Goal: Task Accomplishment & Management: Complete application form

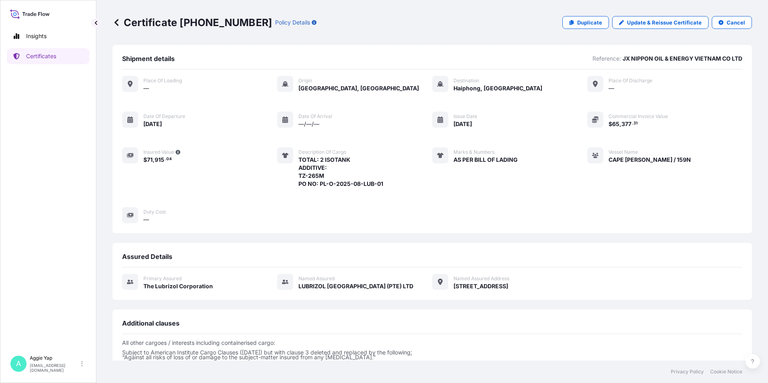
scroll to position [92, 0]
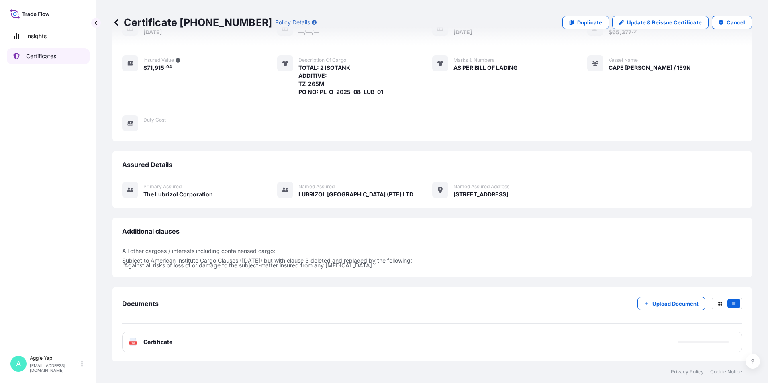
click at [58, 55] on link "Certificates" at bounding box center [48, 56] width 83 height 16
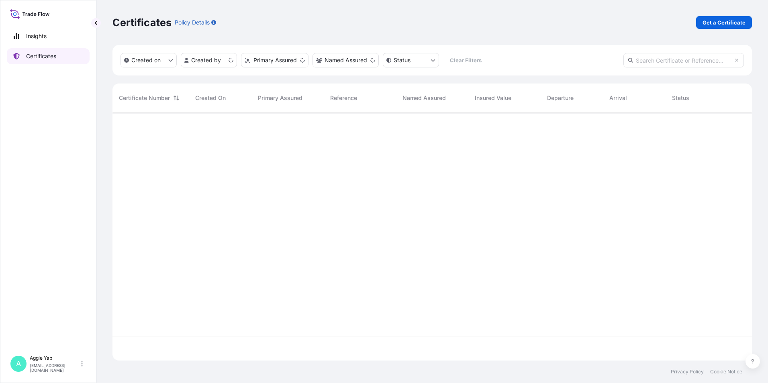
scroll to position [247, 634]
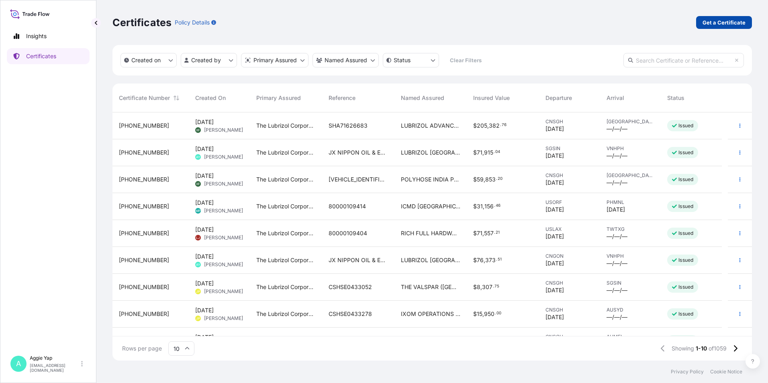
click at [708, 20] on p "Get a Certificate" at bounding box center [724, 22] width 43 height 8
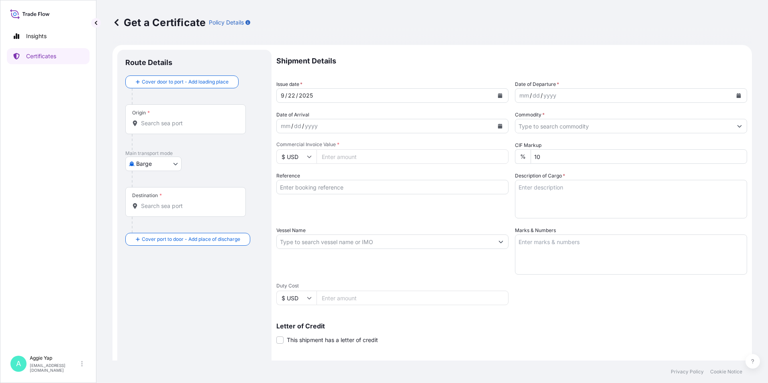
click at [148, 170] on body "Insights Certificates A [PERSON_NAME] [EMAIL_ADDRESS][DOMAIN_NAME] Get a Certif…" at bounding box center [384, 191] width 768 height 383
click at [151, 259] on span "Ocean Vessel" at bounding box center [159, 257] width 36 height 8
select select "Ocean Vessel"
click at [158, 130] on input "Origin *" at bounding box center [188, 127] width 95 height 8
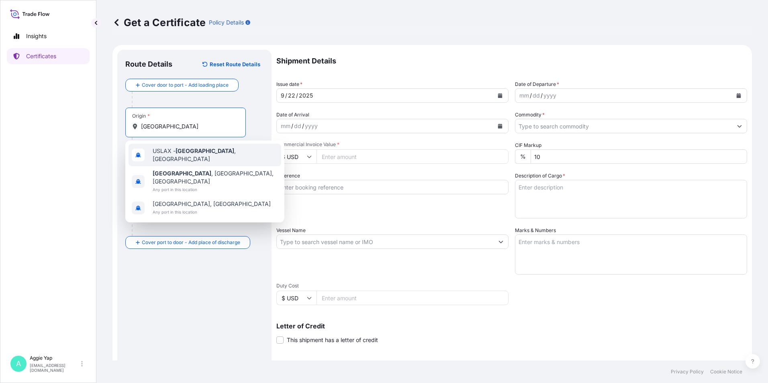
click at [174, 154] on span "USLAX - [GEOGRAPHIC_DATA] , [GEOGRAPHIC_DATA]" at bounding box center [215, 155] width 125 height 16
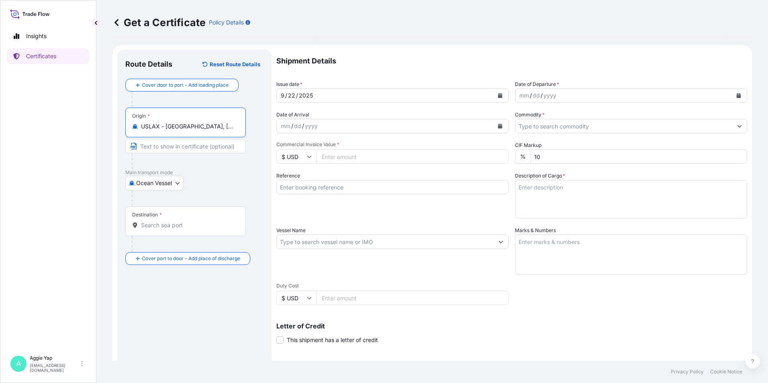
type input "USLAX - [GEOGRAPHIC_DATA], [GEOGRAPHIC_DATA]"
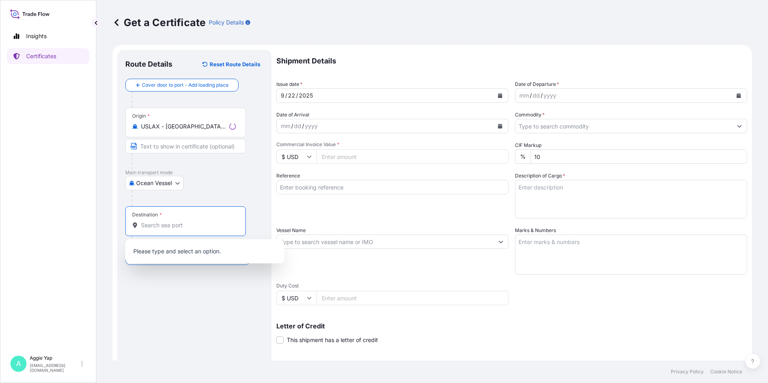
click at [163, 225] on input "Destination *" at bounding box center [188, 225] width 95 height 8
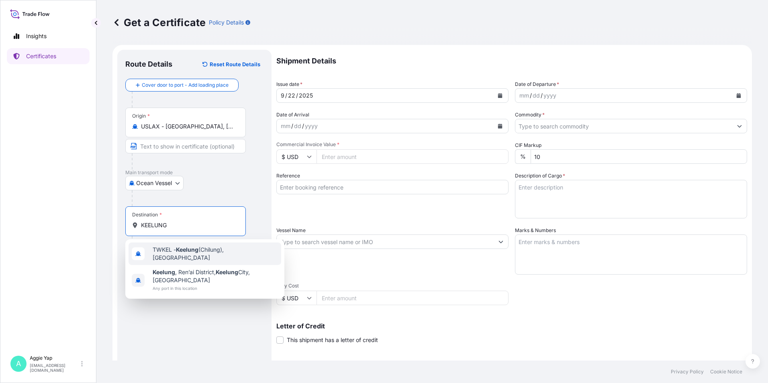
click at [213, 255] on span "TWKEL - Keelung (Chilung), [GEOGRAPHIC_DATA]" at bounding box center [215, 254] width 125 height 16
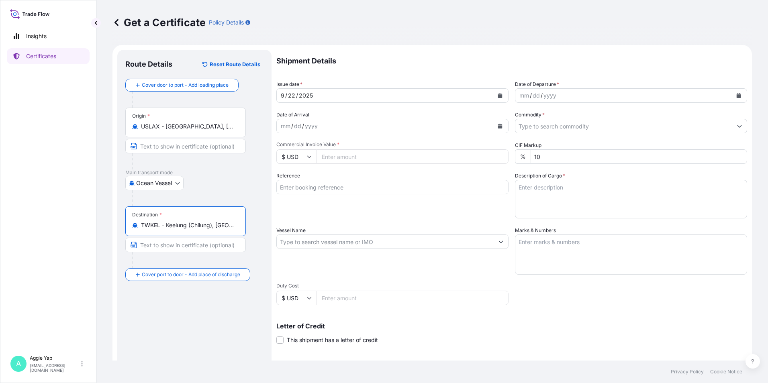
type input "TWKEL - Keelung (Chilung), [GEOGRAPHIC_DATA]"
click at [498, 96] on icon "Calendar" at bounding box center [500, 95] width 4 height 5
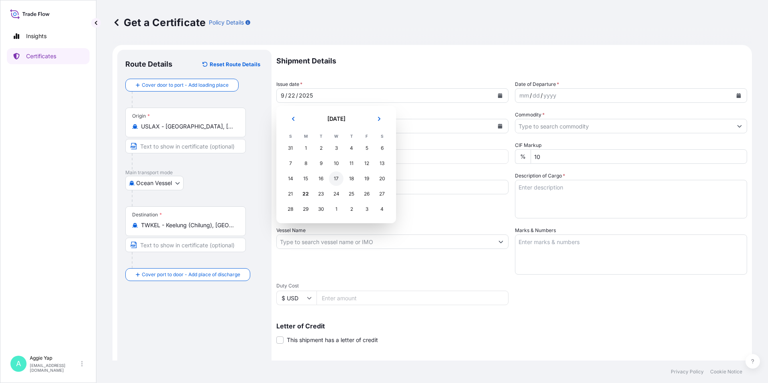
click at [337, 180] on div "17" at bounding box center [336, 179] width 14 height 14
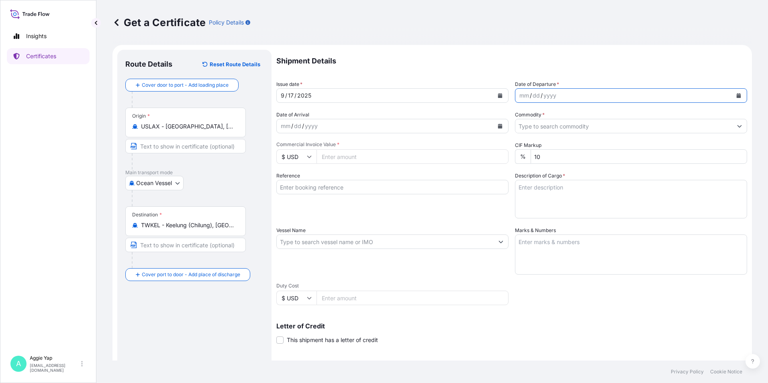
click at [737, 95] on icon "Calendar" at bounding box center [739, 95] width 5 height 5
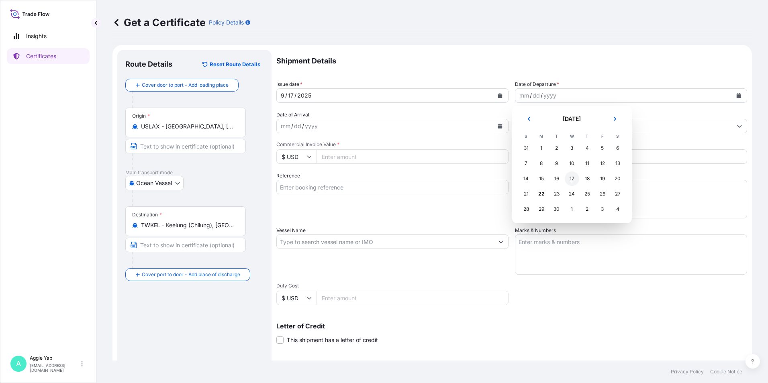
click at [570, 182] on div "17" at bounding box center [572, 179] width 14 height 14
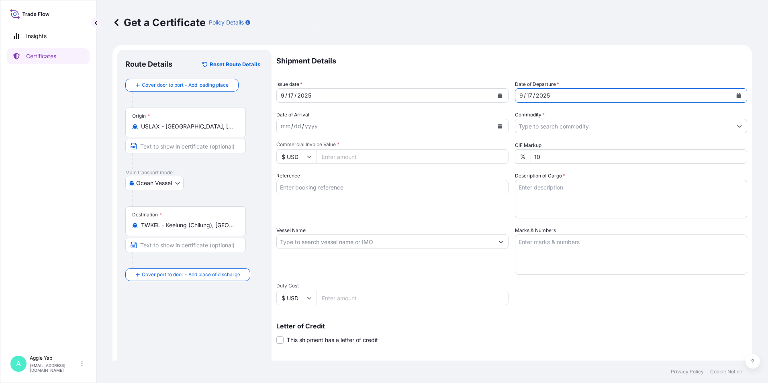
click at [558, 130] on input "Commodity *" at bounding box center [624, 126] width 217 height 14
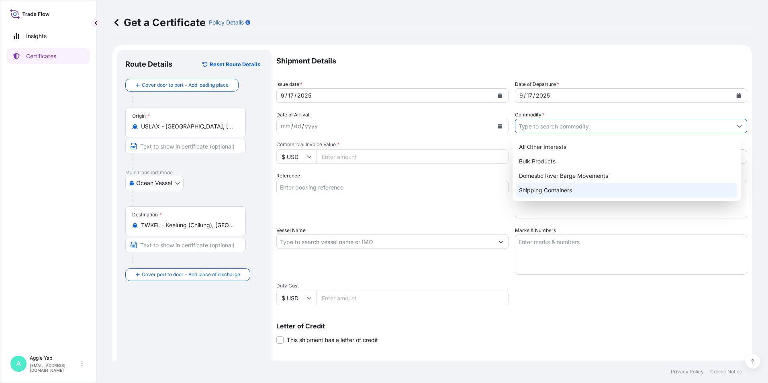
click at [549, 191] on div "Shipping Containers" at bounding box center [627, 190] width 222 height 14
type input "Shipping Containers"
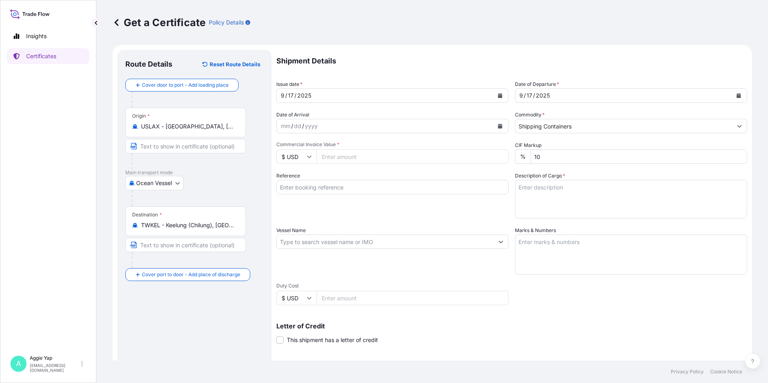
click at [382, 160] on input "Commercial Invoice Value *" at bounding box center [413, 156] width 192 height 14
type input "72204.05"
click at [325, 187] on input "Reference" at bounding box center [392, 187] width 232 height 14
type input "RICH FULL HARDWARE CO LTD"
click at [364, 231] on div "Vessel Name" at bounding box center [392, 251] width 232 height 48
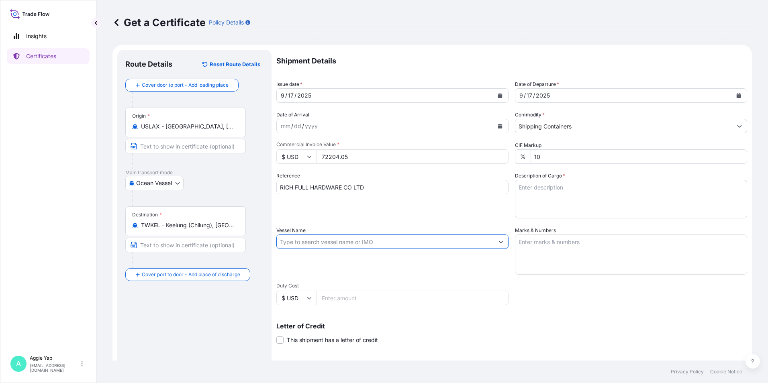
click at [323, 245] on input "Vessel Name" at bounding box center [385, 242] width 217 height 14
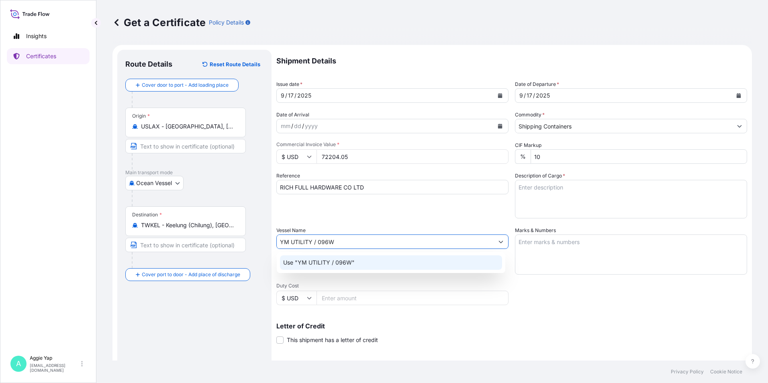
click at [387, 264] on div "Use "YM UTILITY / 096W"" at bounding box center [391, 263] width 222 height 14
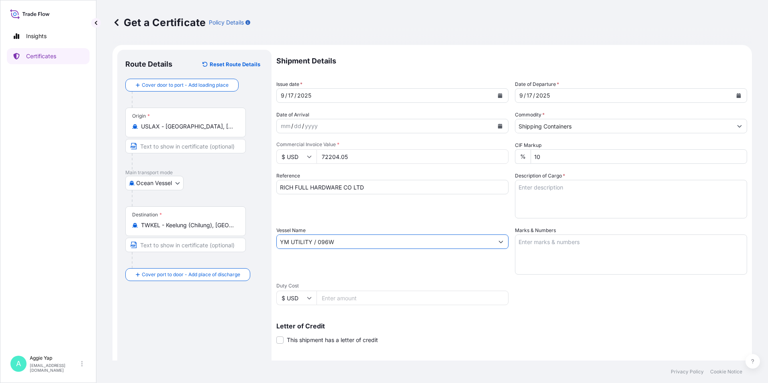
type input "YM UTILITY / 096W"
drag, startPoint x: 537, startPoint y: 258, endPoint x: 768, endPoint y: 255, distance: 231.1
click at [537, 258] on textarea "Marks & Numbers" at bounding box center [631, 255] width 232 height 40
type textarea "AS PER BILL OF LADING"
click at [379, 289] on span "Duty Cost" at bounding box center [392, 286] width 232 height 6
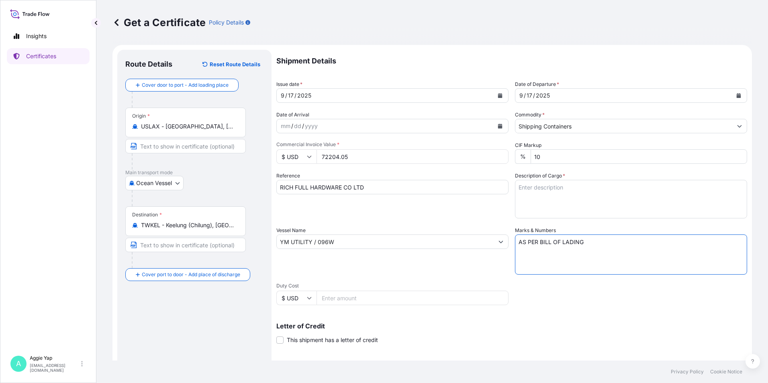
click at [379, 291] on input "Duty Cost" at bounding box center [413, 298] width 192 height 14
click at [541, 207] on textarea "Description of Cargo *" at bounding box center [631, 199] width 232 height 39
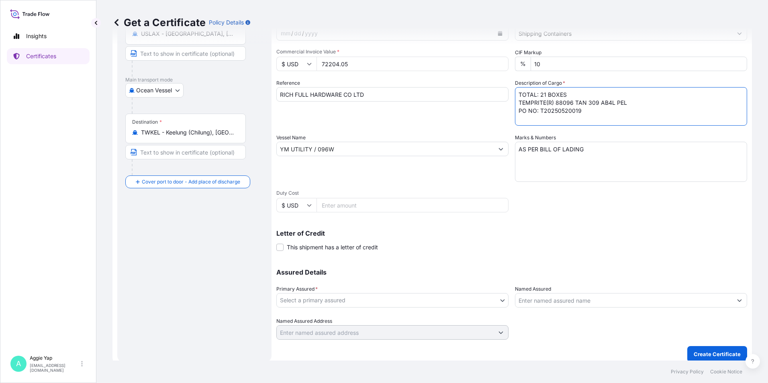
scroll to position [99, 0]
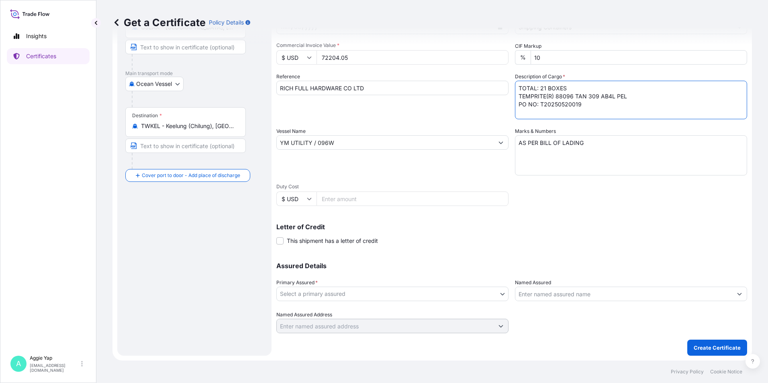
type textarea "TOTAL: 21 BOXES TEMPRITE(R) 88096 TAN 309 AB4L PEL PO NO: T20250520019"
click at [343, 292] on body "Insights Certificates A [PERSON_NAME] [EMAIL_ADDRESS][DOMAIN_NAME] Get a Certif…" at bounding box center [384, 191] width 768 height 383
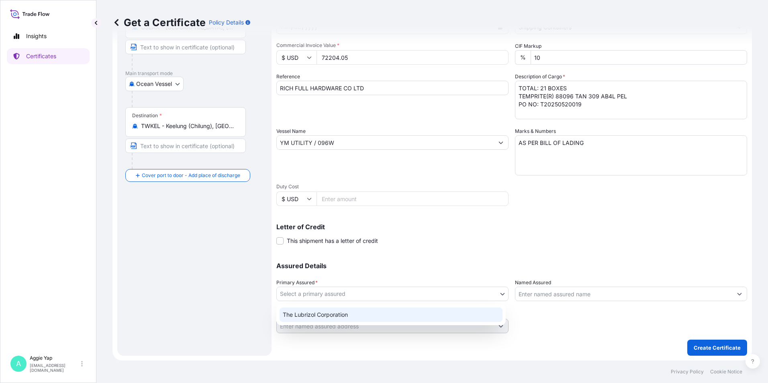
click at [348, 312] on div "The Lubrizol Corporation" at bounding box center [391, 315] width 223 height 14
select select "31566"
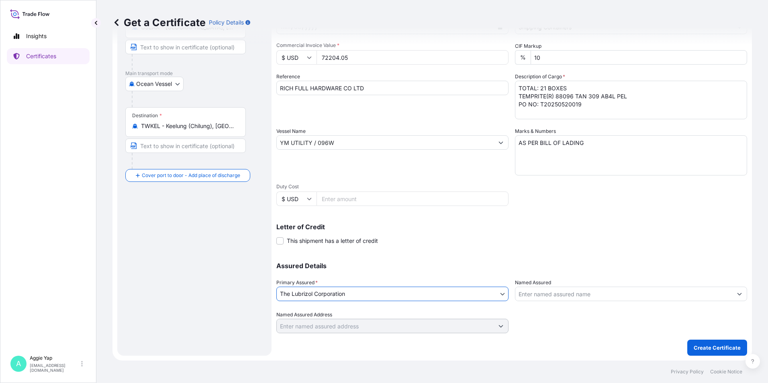
click at [553, 299] on input "Named Assured" at bounding box center [624, 294] width 217 height 14
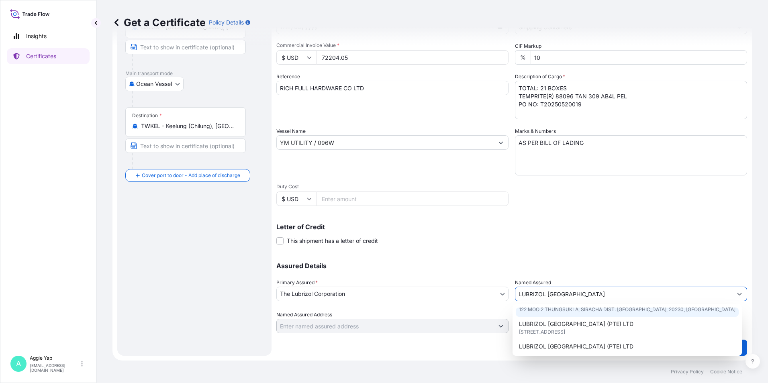
scroll to position [40, 0]
click at [565, 317] on span "[STREET_ADDRESS]" at bounding box center [542, 320] width 46 height 8
type input "LUBRIZOL [GEOGRAPHIC_DATA] (PTE) LTD"
type input "[STREET_ADDRESS]"
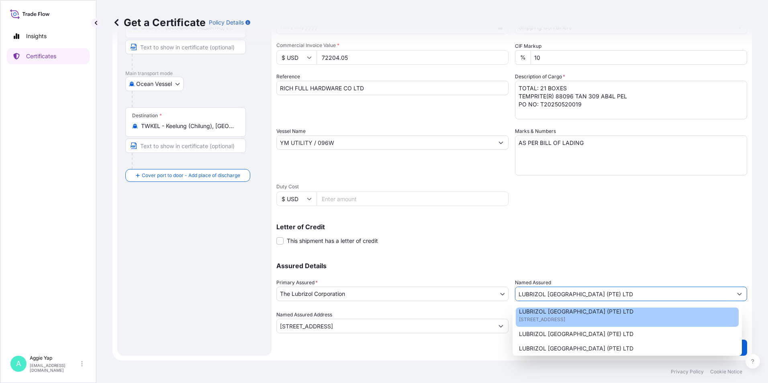
type input "LUBRIZOL [GEOGRAPHIC_DATA] (PTE) LTD"
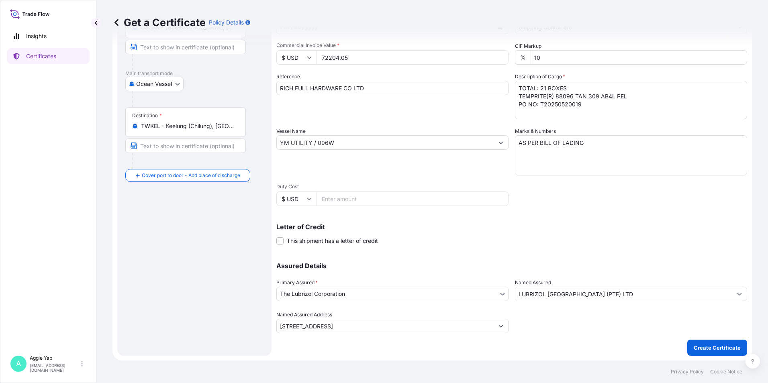
drag, startPoint x: 555, startPoint y: 227, endPoint x: 552, endPoint y: 242, distance: 16.0
click at [555, 227] on p "Letter of Credit" at bounding box center [511, 227] width 471 height 6
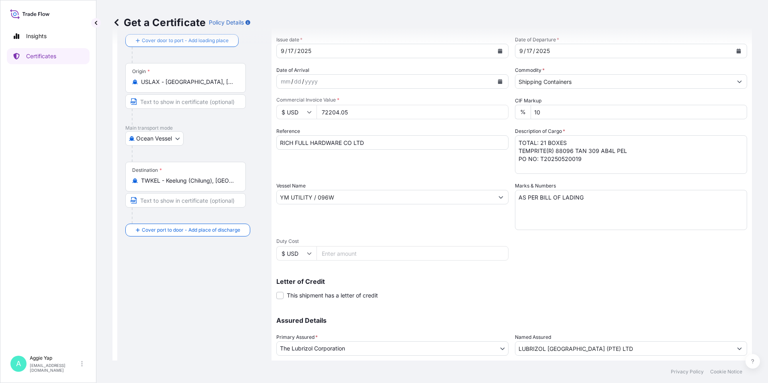
scroll to position [99, 0]
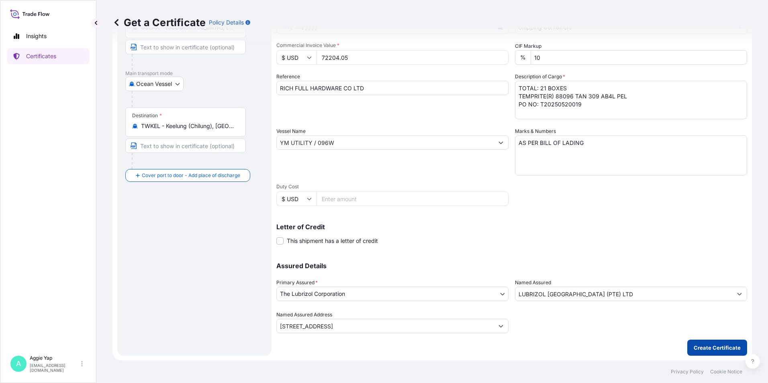
click at [721, 351] on p "Create Certificate" at bounding box center [717, 348] width 47 height 8
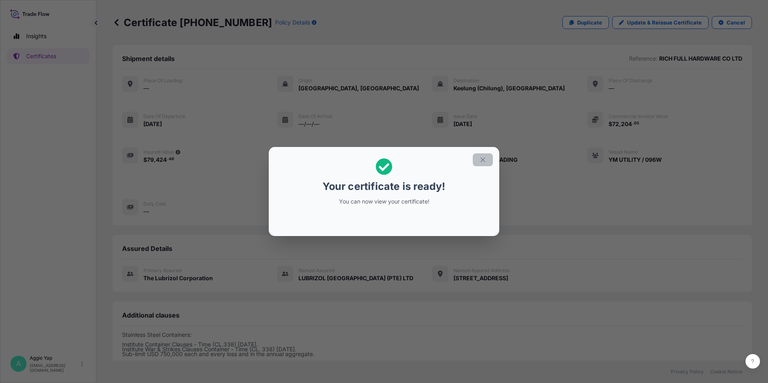
click at [481, 159] on icon "button" at bounding box center [482, 159] width 7 height 7
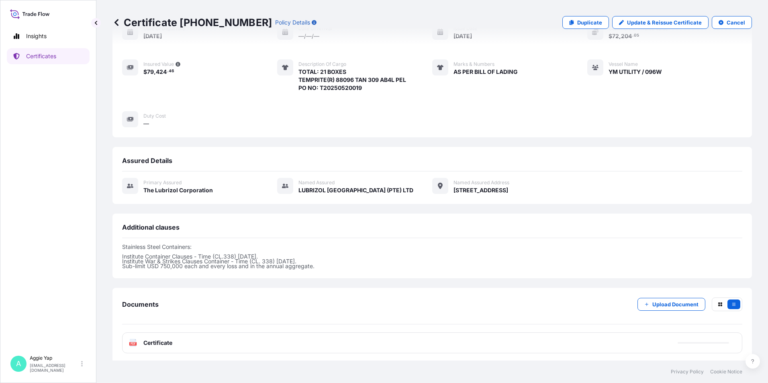
scroll to position [90, 0]
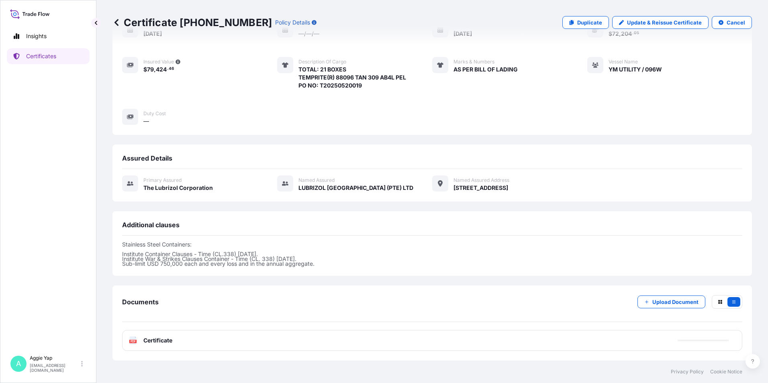
click at [588, 339] on div "PDF Certificate" at bounding box center [432, 340] width 620 height 21
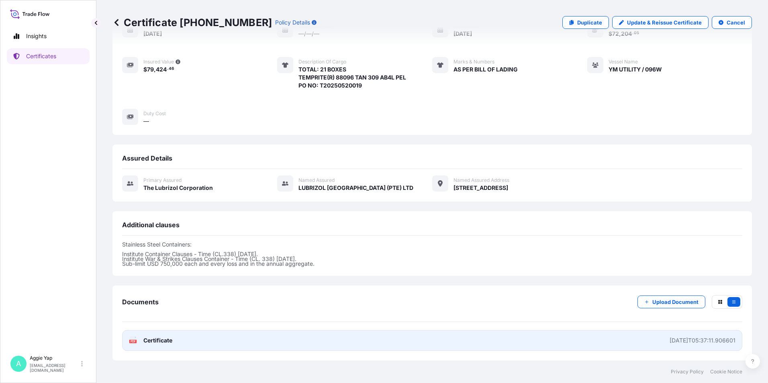
click at [565, 345] on link "PDF Certificate [DATE]T05:37:11.906601" at bounding box center [432, 340] width 620 height 21
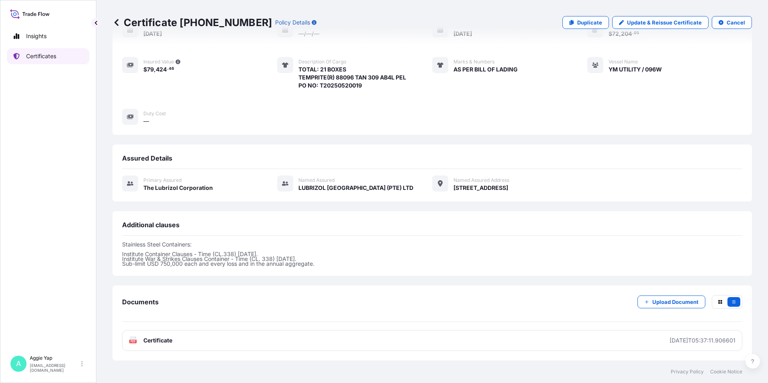
click at [53, 55] on p "Certificates" at bounding box center [41, 56] width 30 height 8
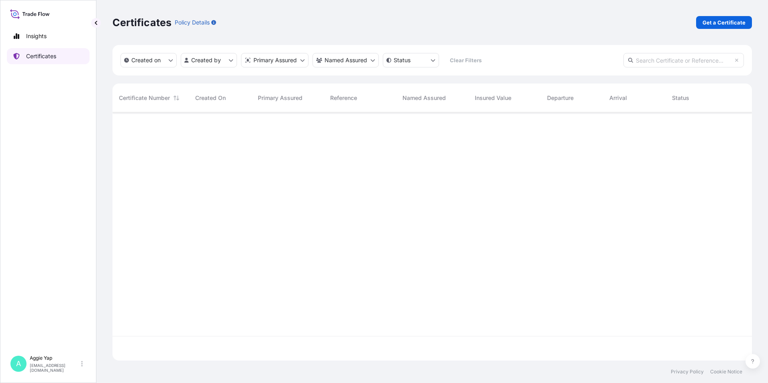
scroll to position [247, 634]
click at [721, 25] on p "Get a Certificate" at bounding box center [724, 22] width 43 height 8
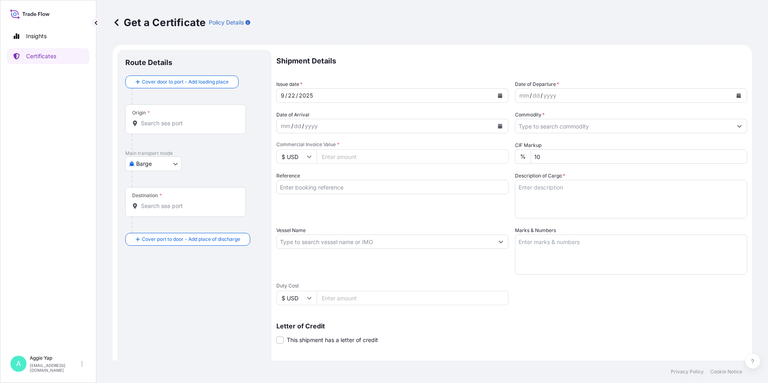
click at [139, 164] on body "Insights Certificates A [PERSON_NAME] [EMAIL_ADDRESS][DOMAIN_NAME] Get a Certif…" at bounding box center [384, 191] width 768 height 383
click at [154, 258] on span "Ocean Vessel" at bounding box center [159, 257] width 36 height 8
select select "Ocean Vessel"
click at [177, 129] on input "Origin *" at bounding box center [188, 127] width 95 height 8
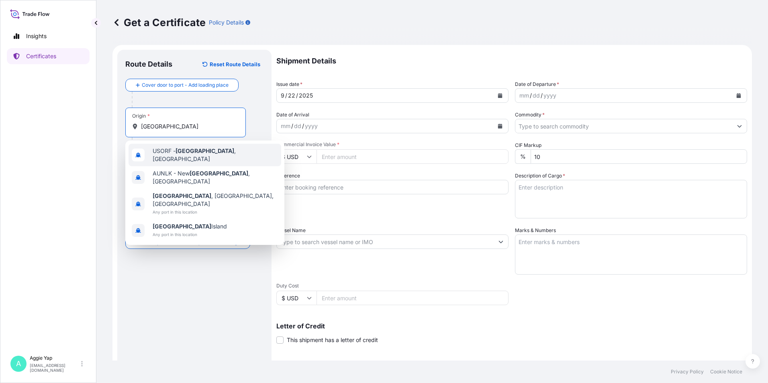
click at [186, 158] on div "USORF - [GEOGRAPHIC_DATA] , [GEOGRAPHIC_DATA]" at bounding box center [205, 155] width 153 height 23
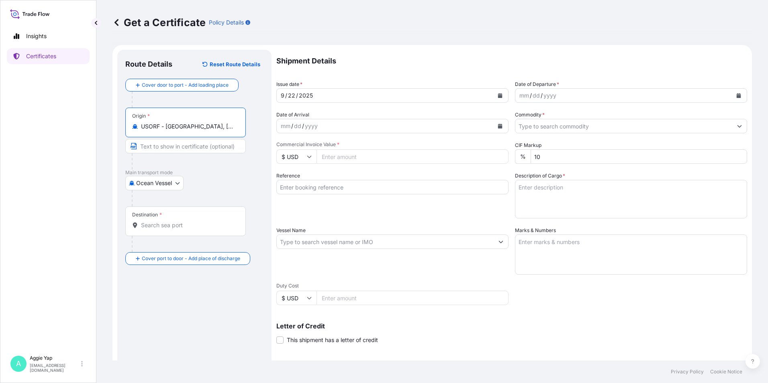
type input "USORF - [GEOGRAPHIC_DATA], [GEOGRAPHIC_DATA]"
click at [166, 231] on div "Destination *" at bounding box center [185, 222] width 121 height 30
click at [166, 229] on input "Destination *" at bounding box center [188, 225] width 95 height 8
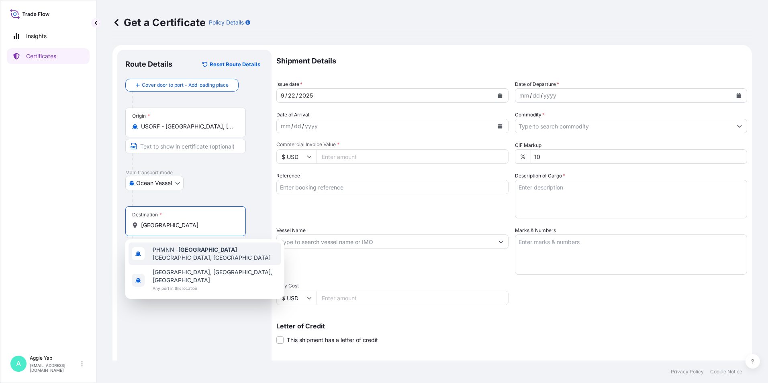
click at [178, 253] on span "PHMNN - [GEOGRAPHIC_DATA], [GEOGRAPHIC_DATA]" at bounding box center [215, 254] width 125 height 16
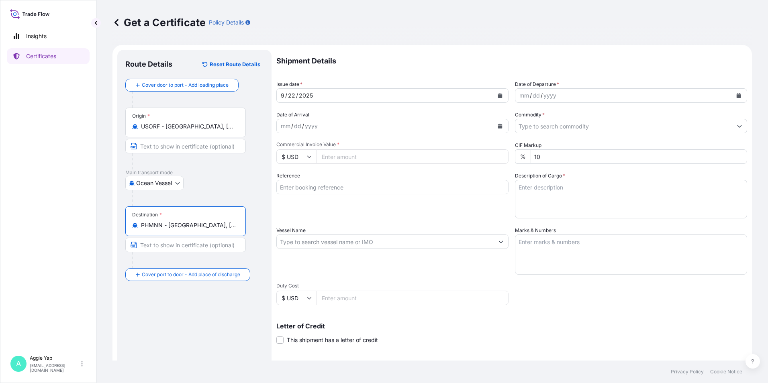
type input "PHMNN - [GEOGRAPHIC_DATA], [GEOGRAPHIC_DATA]"
click at [498, 94] on icon "Calendar" at bounding box center [500, 95] width 5 height 5
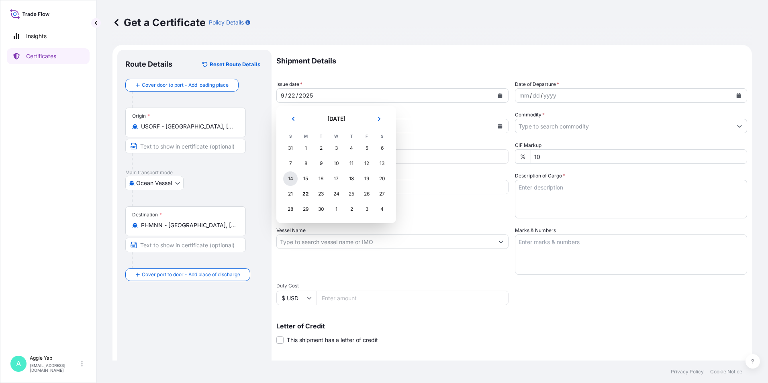
click at [295, 177] on div "14" at bounding box center [290, 179] width 14 height 14
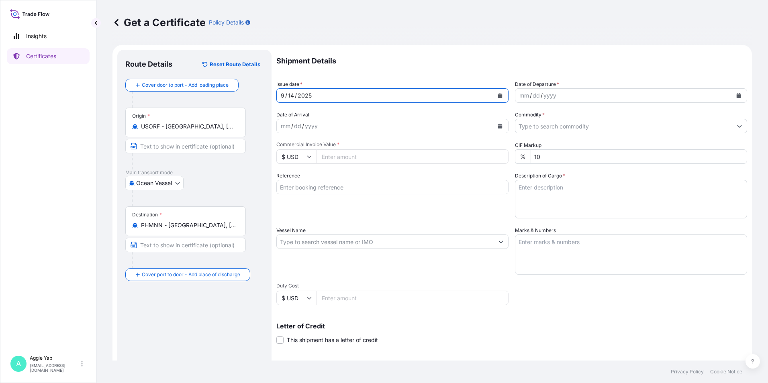
click at [733, 100] on button "Calendar" at bounding box center [739, 95] width 13 height 13
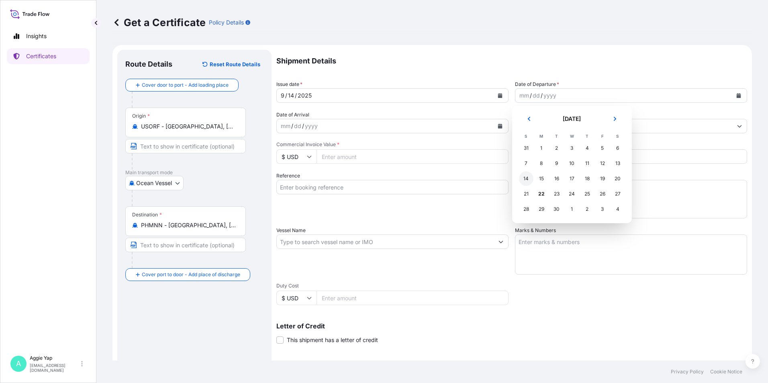
click at [523, 182] on div "14" at bounding box center [526, 179] width 14 height 14
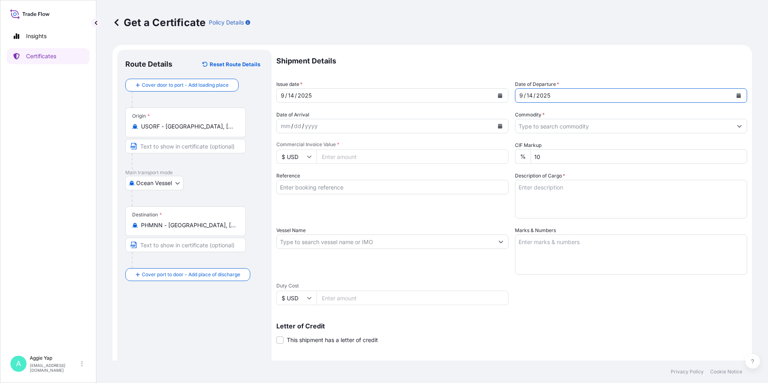
click at [545, 124] on input "Commodity *" at bounding box center [624, 126] width 217 height 14
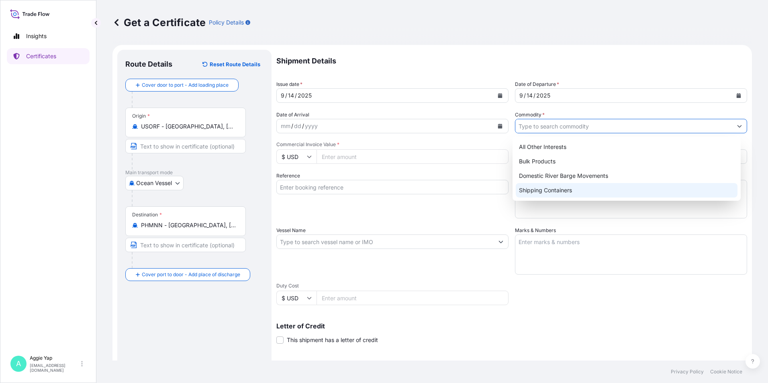
click at [575, 185] on div "Shipping Containers" at bounding box center [627, 190] width 222 height 14
type input "Shipping Containers"
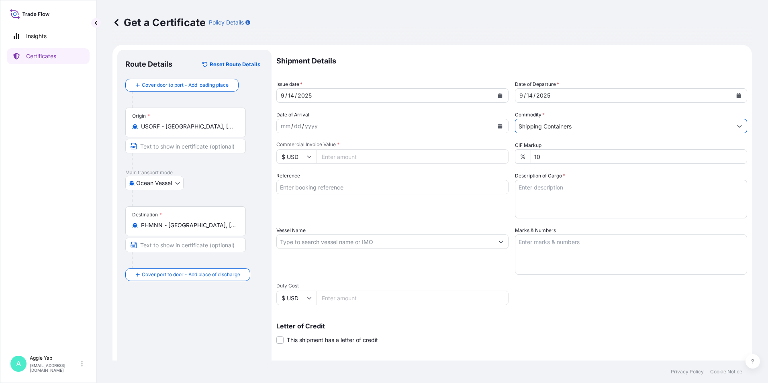
click at [369, 155] on input "Commercial Invoice Value *" at bounding box center [413, 156] width 192 height 14
type input "196748.42"
click at [394, 190] on input "Reference" at bounding box center [392, 187] width 232 height 14
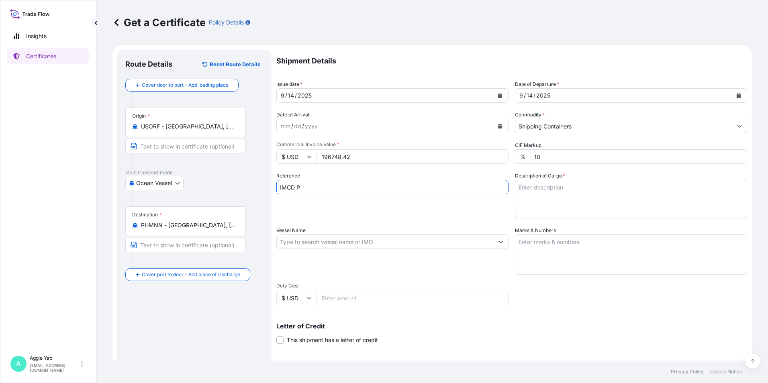
type input "IMCD PHILIPPINES CORPORATION"
click at [365, 215] on div "Reference IMCD PHILIPPINES CORPORATION" at bounding box center [392, 195] width 232 height 47
click at [330, 242] on input "Vessel Name" at bounding box center [385, 242] width 217 height 14
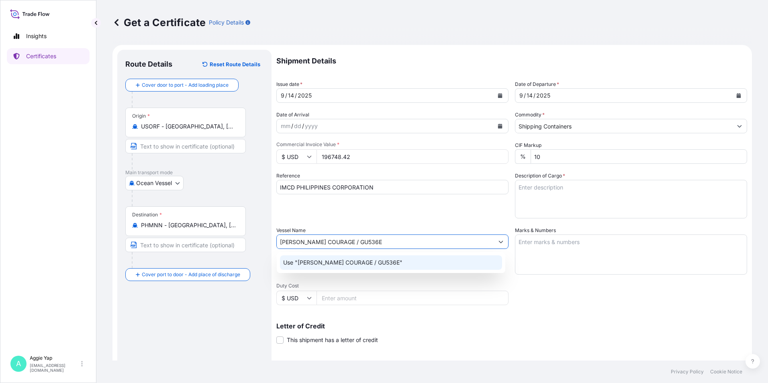
click at [406, 262] on div "Use "[PERSON_NAME] COURAGE / GU536E"" at bounding box center [391, 263] width 222 height 14
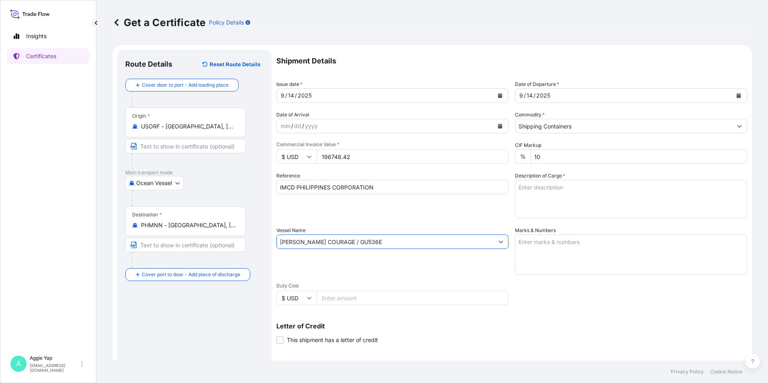
type input "[PERSON_NAME] COURAGE / GU536E"
drag, startPoint x: 565, startPoint y: 245, endPoint x: 564, endPoint y: 240, distance: 4.9
click at [565, 245] on textarea "Marks & Numbers" at bounding box center [631, 255] width 232 height 40
type textarea "AS PER BILL OF LADING"
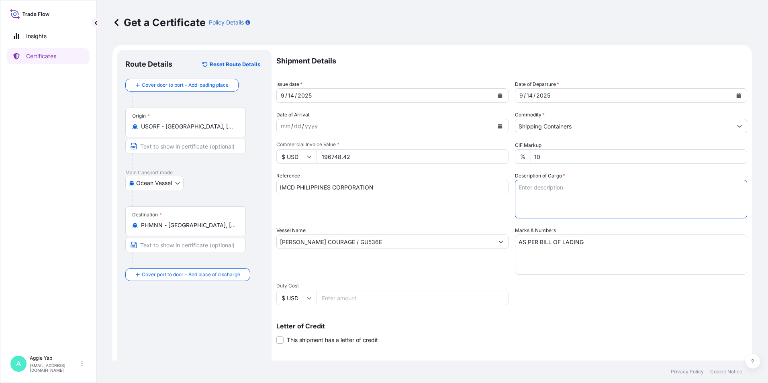
click at [543, 186] on textarea "Description of Cargo *" at bounding box center [631, 199] width 232 height 39
type textarea "TOTAL: 8 PALLETS (121 CARTONS) CARBOPOL(R) 934P NF POLYMER PO NO: 103562 OP"
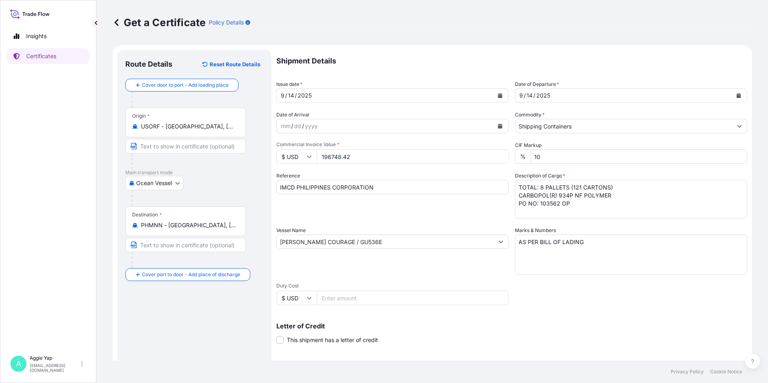
click at [570, 226] on div "Shipment Details Issue date * [DATE] Date of Departure * [DATE] Date of Arrival…" at bounding box center [511, 241] width 471 height 383
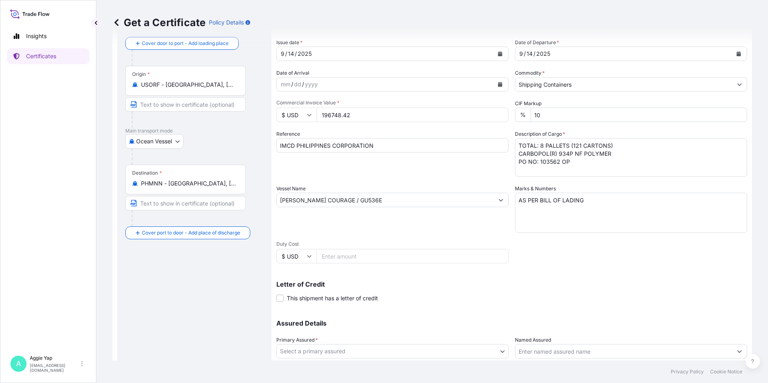
scroll to position [99, 0]
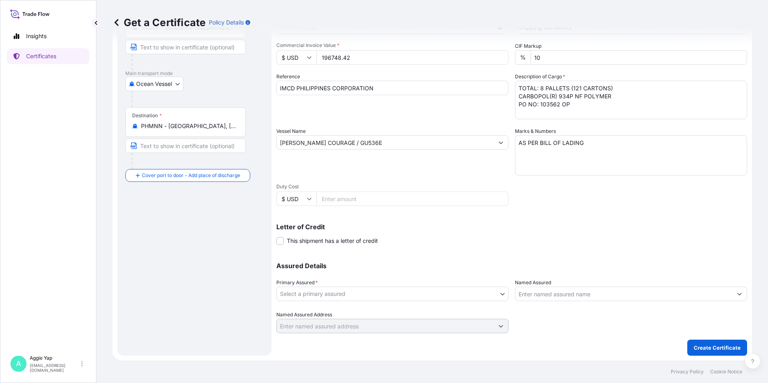
click at [331, 291] on body "Insights Certificates A [PERSON_NAME] [EMAIL_ADDRESS][DOMAIN_NAME] Get a Certif…" at bounding box center [384, 191] width 768 height 383
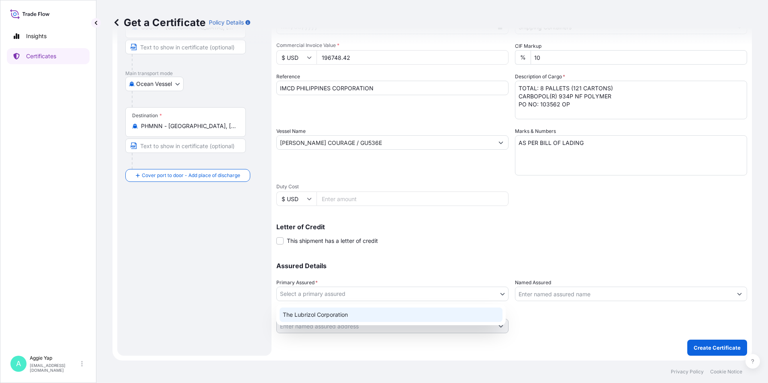
click at [331, 313] on div "The Lubrizol Corporation" at bounding box center [391, 315] width 223 height 14
select select "31566"
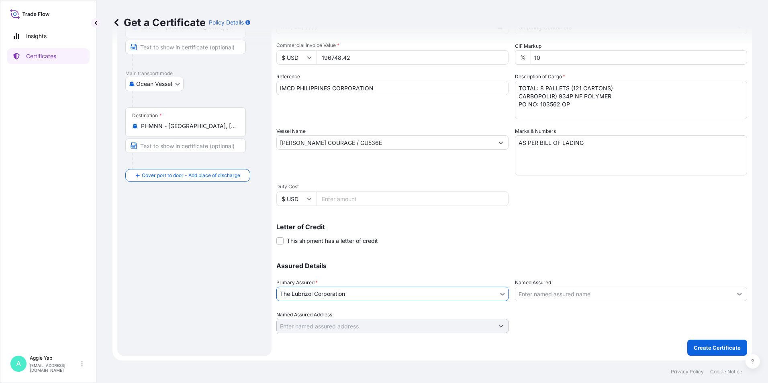
click at [559, 291] on input "Named Assured" at bounding box center [624, 294] width 217 height 14
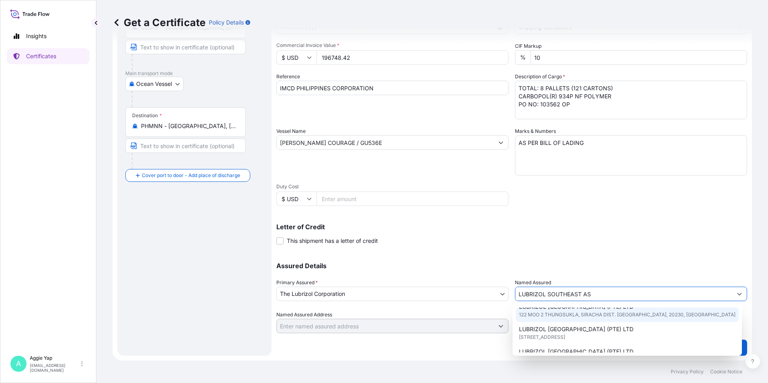
scroll to position [40, 0]
click at [577, 315] on span "LUBRIZOL [GEOGRAPHIC_DATA] (PTE) LTD" at bounding box center [576, 312] width 115 height 8
type input "LUBRIZOL [GEOGRAPHIC_DATA] (PTE) LTD"
type input "[STREET_ADDRESS]"
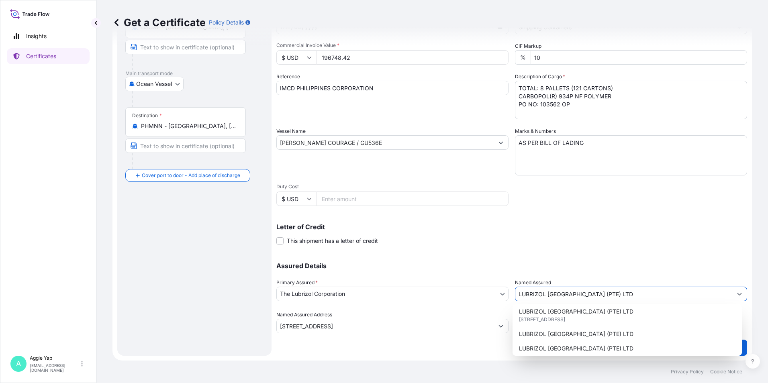
type input "LUBRIZOL [GEOGRAPHIC_DATA] (PTE) LTD"
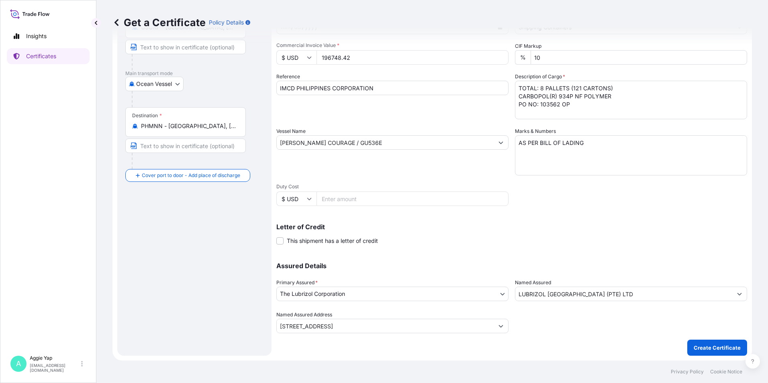
drag, startPoint x: 548, startPoint y: 238, endPoint x: 544, endPoint y: 269, distance: 32.1
click at [547, 239] on div "Letter of Credit This shipment has a letter of credit Letter of credit * Letter…" at bounding box center [511, 234] width 471 height 21
click at [713, 349] on p "Create Certificate" at bounding box center [717, 348] width 47 height 8
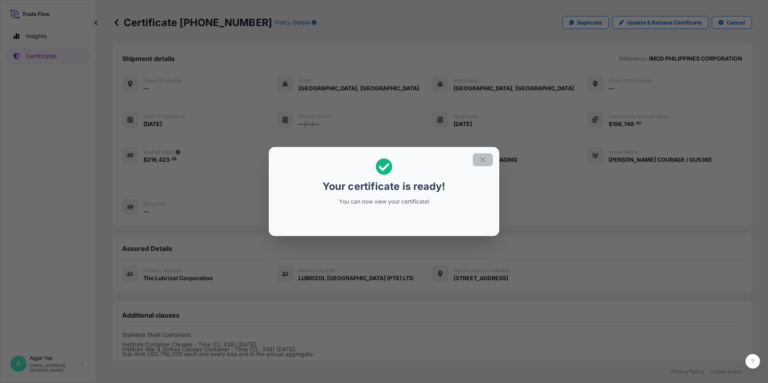
click at [481, 162] on icon "button" at bounding box center [482, 159] width 7 height 7
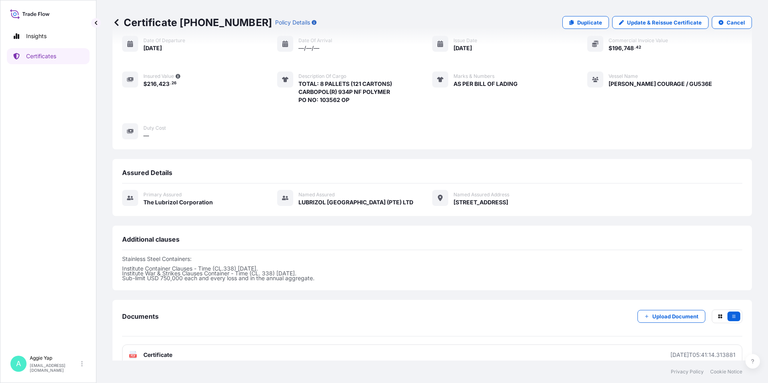
scroll to position [90, 0]
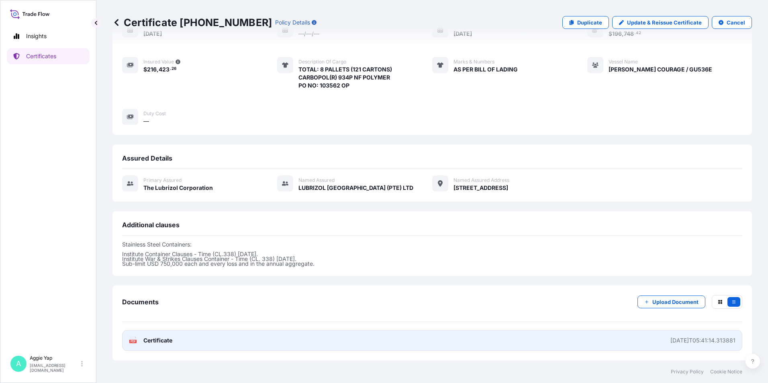
click at [254, 345] on link "PDF Certificate [DATE]T05:41:14.313881" at bounding box center [432, 340] width 620 height 21
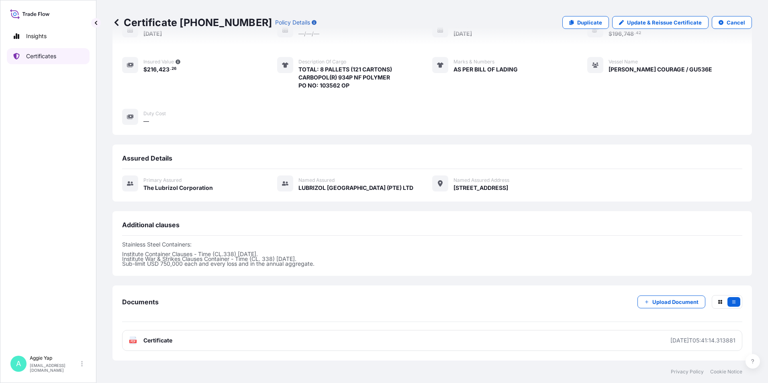
click at [45, 57] on p "Certificates" at bounding box center [41, 56] width 30 height 8
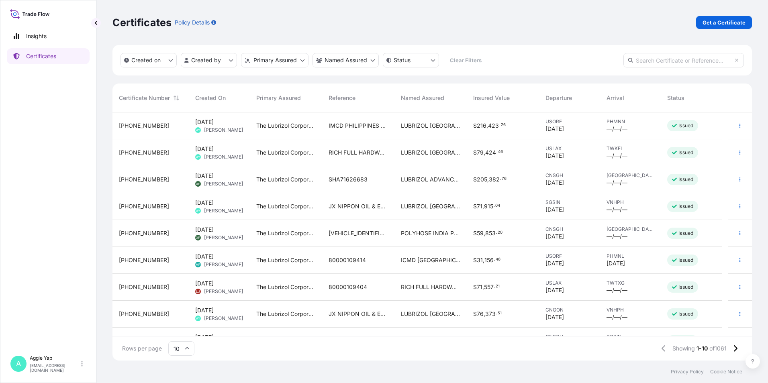
scroll to position [247, 634]
